Goal: Complete application form: Complete application form

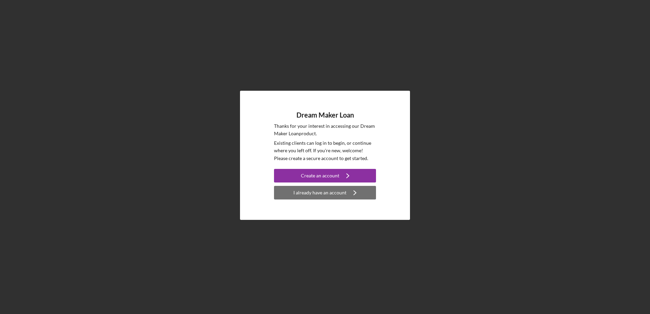
click at [328, 196] on div "I already have an account" at bounding box center [320, 193] width 53 height 14
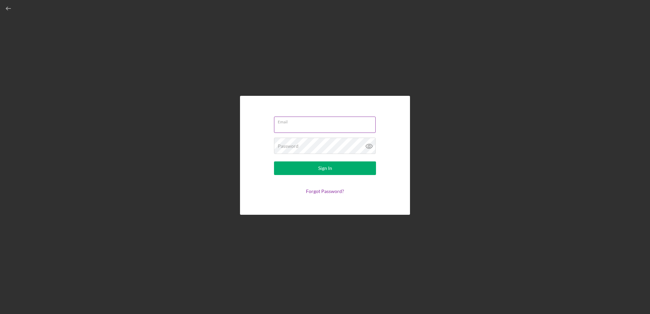
click at [317, 123] on div "Email" at bounding box center [325, 125] width 102 height 17
click at [317, 131] on input "Email" at bounding box center [325, 123] width 102 height 16
type input "[EMAIL_ADDRESS][DOMAIN_NAME]"
click at [310, 144] on div "Password Required" at bounding box center [325, 146] width 102 height 17
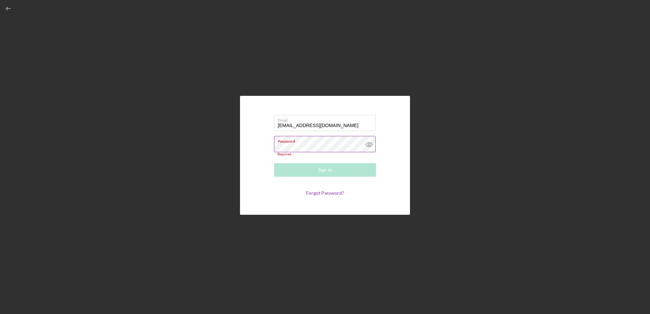
click at [309, 146] on div "Password Required" at bounding box center [325, 146] width 102 height 20
click at [274, 162] on button "Sign In" at bounding box center [325, 169] width 102 height 14
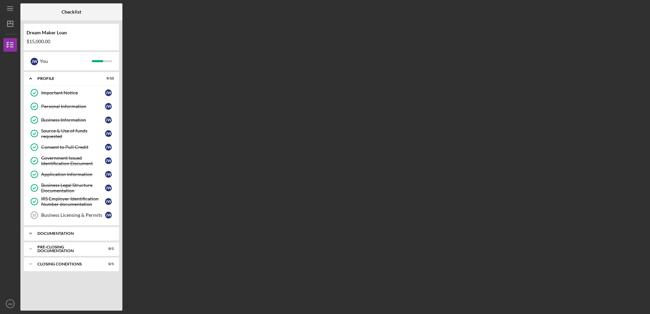
click at [59, 235] on div "Documentation" at bounding box center [73, 234] width 73 height 4
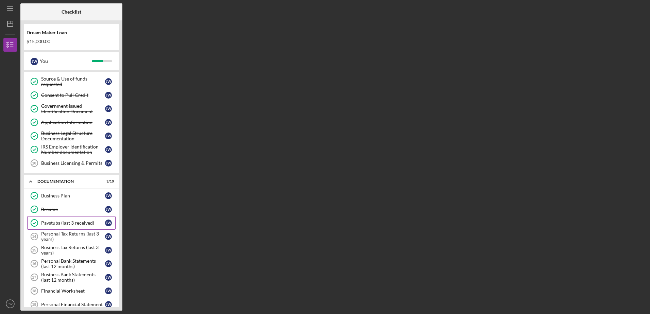
scroll to position [68, 0]
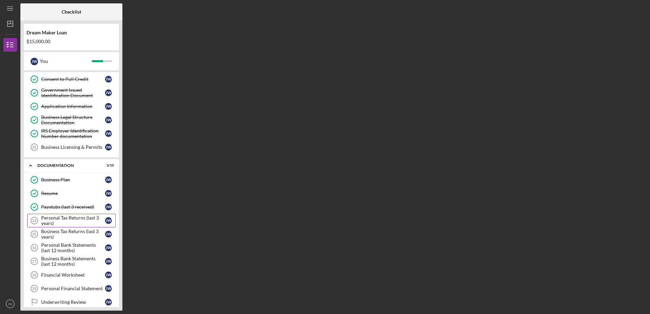
click at [73, 219] on div "Personal Tax Returns (last 3 years)" at bounding box center [73, 220] width 64 height 11
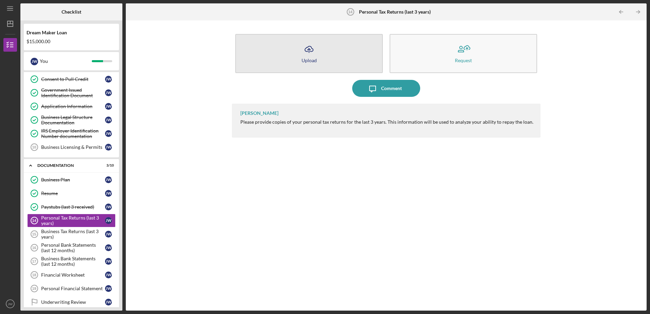
click at [322, 59] on button "Icon/Upload Upload" at bounding box center [309, 53] width 148 height 39
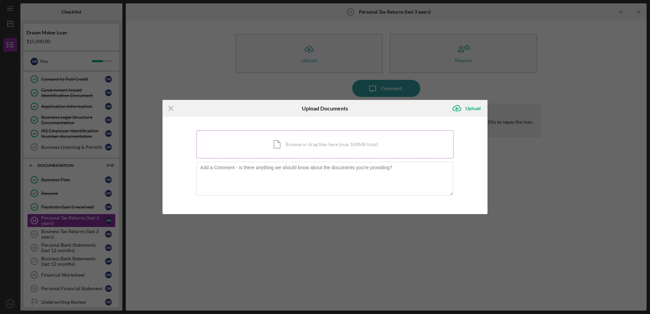
click at [295, 146] on div "Icon/Document Browse or drag files here (max 100MB total) Tap to choose files o…" at bounding box center [325, 145] width 257 height 28
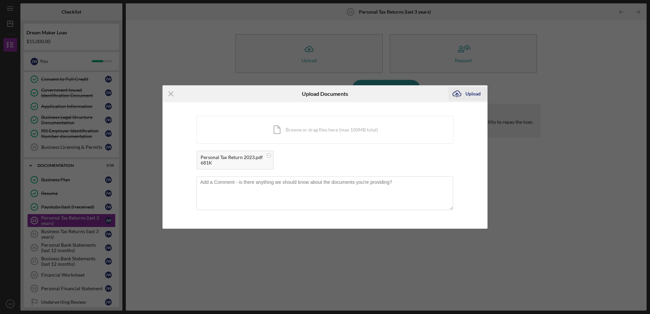
click at [468, 95] on div "Upload" at bounding box center [473, 94] width 15 height 14
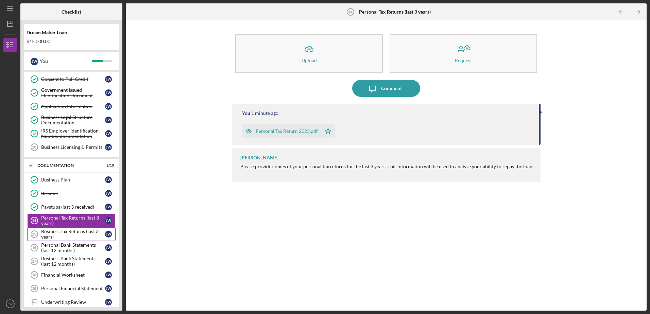
click at [74, 228] on link "Business Tax Returns (last 3 years) 15 Business Tax Returns (last 3 years) [PER…" at bounding box center [71, 235] width 88 height 14
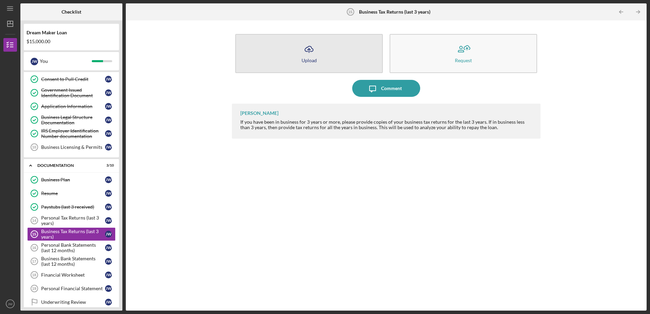
click at [308, 55] on icon "Icon/Upload" at bounding box center [309, 49] width 17 height 17
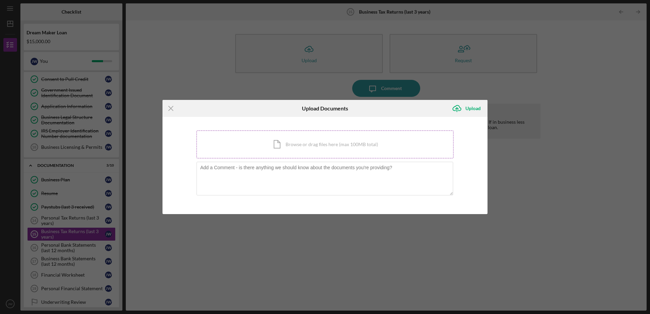
click at [301, 144] on div "Icon/Document Browse or drag files here (max 100MB total) Tap to choose files o…" at bounding box center [325, 145] width 257 height 28
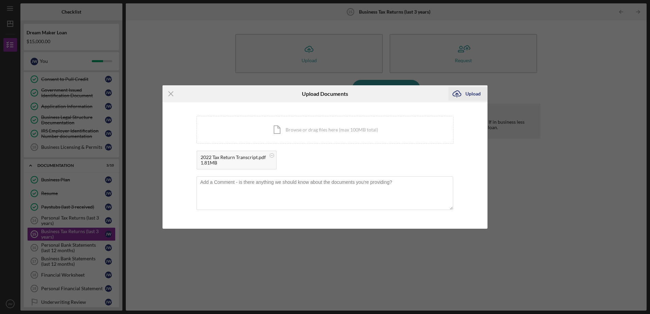
click at [467, 96] on div "Upload" at bounding box center [473, 94] width 15 height 14
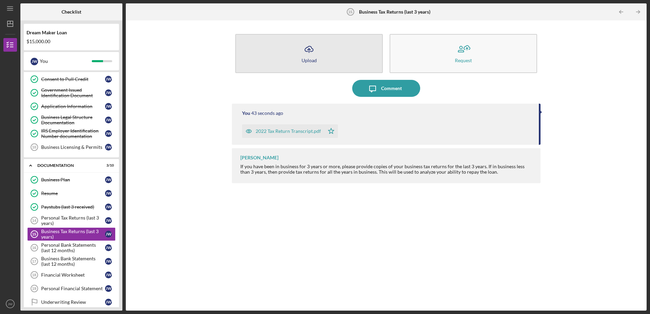
click at [319, 60] on button "Icon/Upload Upload" at bounding box center [309, 53] width 148 height 39
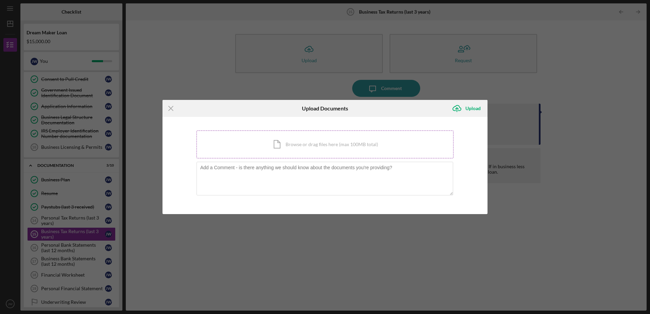
click at [339, 144] on div "Icon/Document Browse or drag files here (max 100MB total) Tap to choose files o…" at bounding box center [325, 145] width 257 height 28
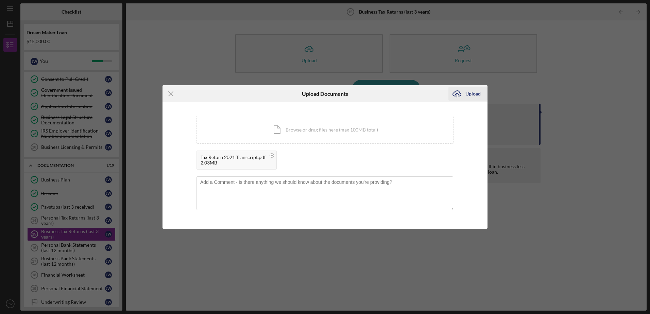
click at [466, 95] on div "Upload" at bounding box center [473, 94] width 15 height 14
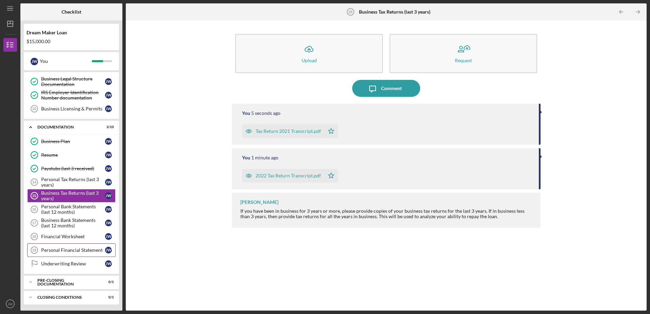
scroll to position [107, 0]
click at [48, 254] on link "Personal Financial Statement 19 Personal Financial Statement [PERSON_NAME]" at bounding box center [71, 250] width 88 height 14
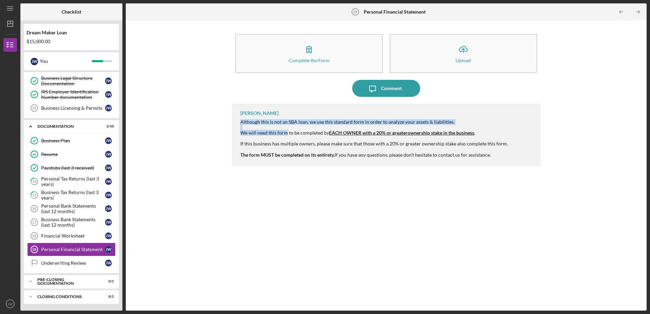
drag, startPoint x: 239, startPoint y: 120, endPoint x: 286, endPoint y: 133, distance: 48.5
click at [286, 133] on div "[PERSON_NAME] Although this is not an SBA loan, we use this standard form in or…" at bounding box center [386, 135] width 309 height 63
drag, startPoint x: 286, startPoint y: 133, endPoint x: 383, endPoint y: 125, distance: 97.2
click at [383, 125] on div "Although this is not an SBA loan, we use this standard form in order to analyze…" at bounding box center [374, 138] width 268 height 38
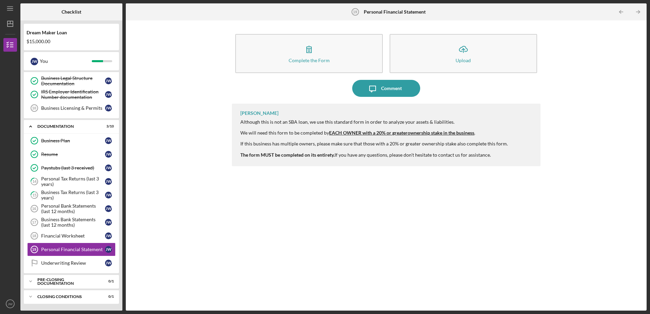
click at [385, 134] on strong "EACH OWNER with a 20% or greater" at bounding box center [368, 133] width 79 height 6
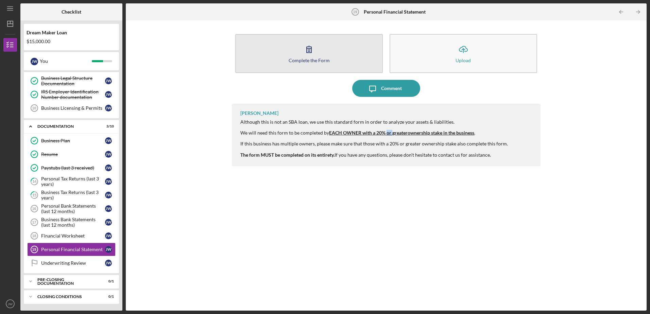
click at [317, 46] on icon "button" at bounding box center [309, 49] width 17 height 17
